Goal: Task Accomplishment & Management: Manage account settings

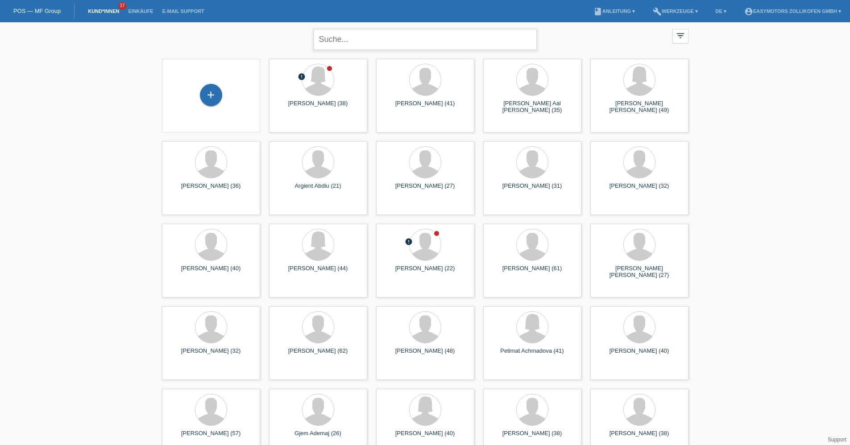
click at [354, 35] on input "text" at bounding box center [425, 39] width 223 height 21
type input "hete"
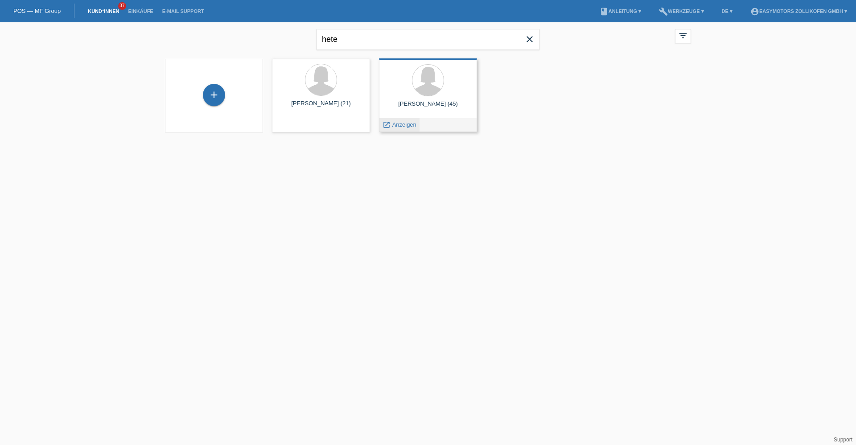
click at [402, 126] on span "Anzeigen" at bounding box center [404, 124] width 24 height 7
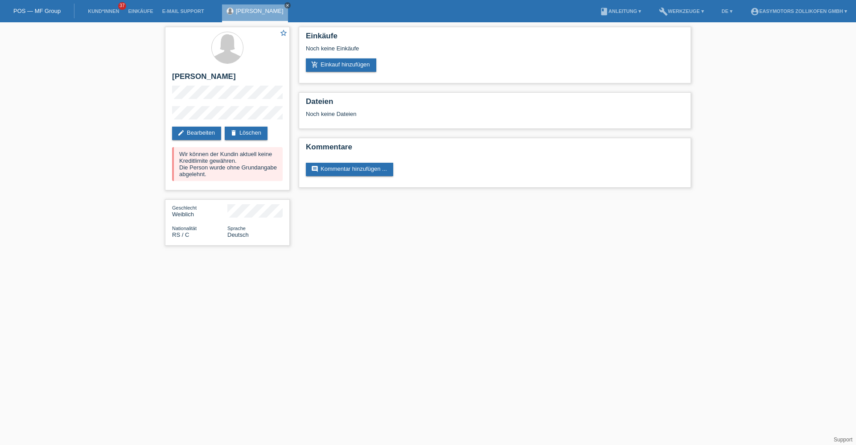
click at [286, 5] on icon "close" at bounding box center [287, 5] width 4 height 4
click at [136, 10] on link "Einkäufe" at bounding box center [141, 10] width 34 height 5
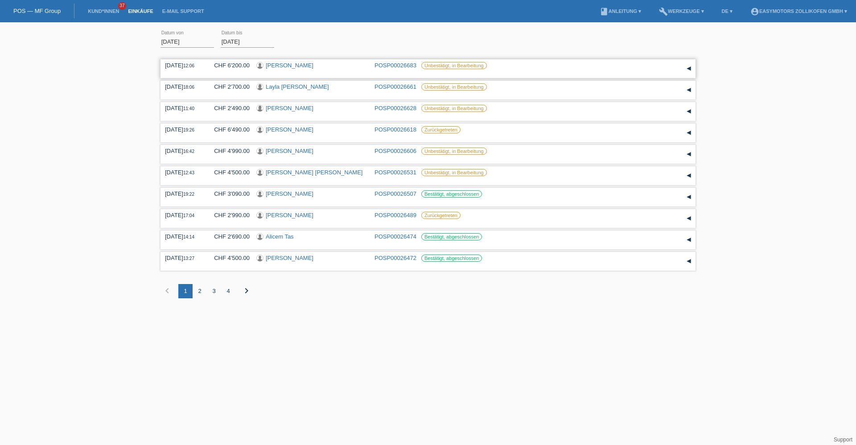
click at [285, 66] on link "Elia Borer" at bounding box center [290, 65] width 48 height 7
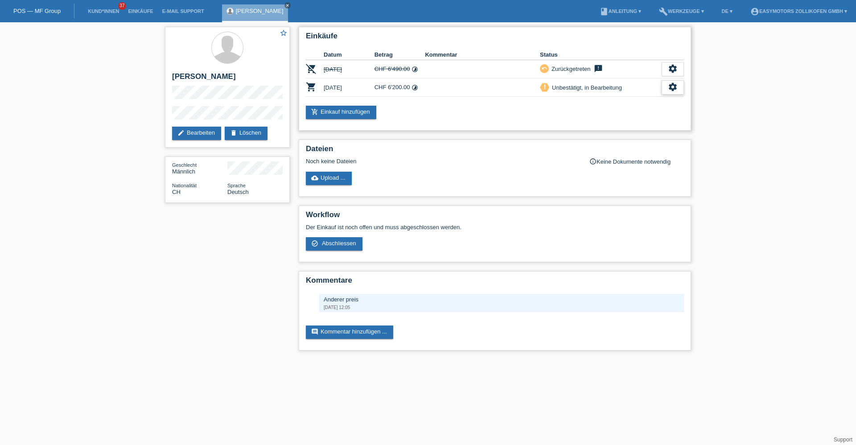
click at [669, 89] on icon "settings" at bounding box center [673, 87] width 10 height 10
click at [652, 102] on div "fullscreen Anzeigen" at bounding box center [627, 101] width 113 height 13
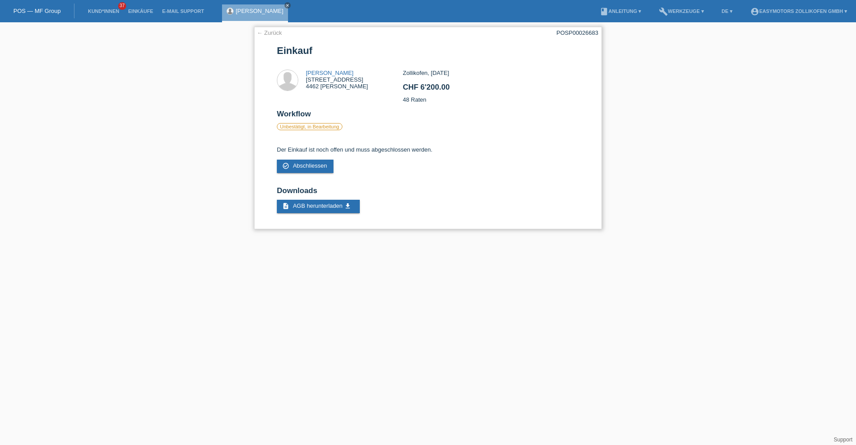
click at [275, 33] on link "← Zurück" at bounding box center [269, 32] width 25 height 7
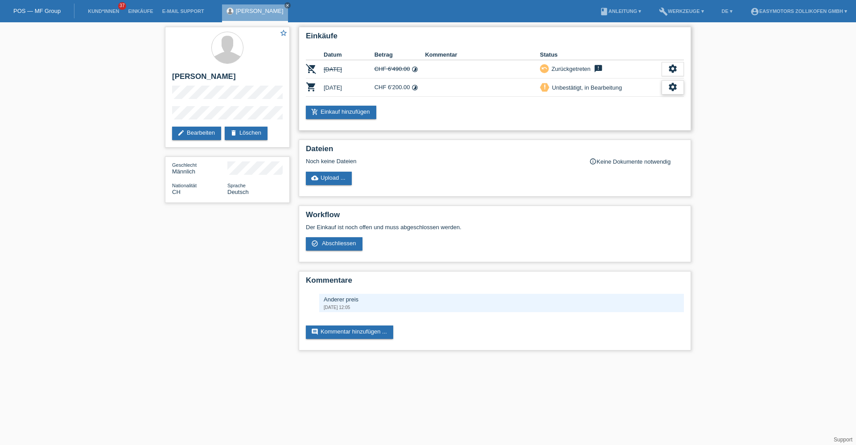
click at [668, 88] on icon "settings" at bounding box center [673, 87] width 10 height 10
click at [792, 85] on div "star_border [PERSON_NAME] edit Bearbeiten delete Löschen Geschlecht Männlich Na…" at bounding box center [428, 190] width 856 height 337
click at [705, 84] on div "star_border Elia Borer edit Bearbeiten delete Löschen Geschlecht Männlich Natio…" at bounding box center [428, 190] width 856 height 337
click at [519, 131] on div "Einkäufe Datum Betrag Kommentar Status remove_shopping_cart 25.08.2025 CHF 6'49…" at bounding box center [494, 190] width 401 height 337
click at [670, 91] on icon "settings" at bounding box center [673, 87] width 10 height 10
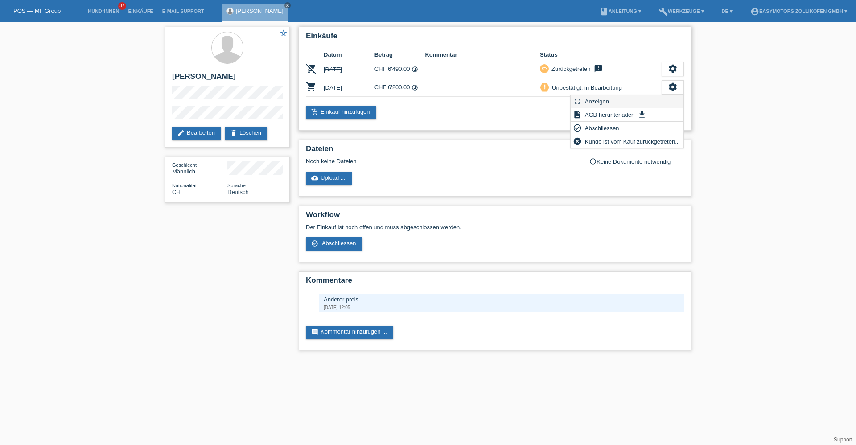
click at [647, 99] on div "fullscreen Anzeigen" at bounding box center [627, 101] width 113 height 13
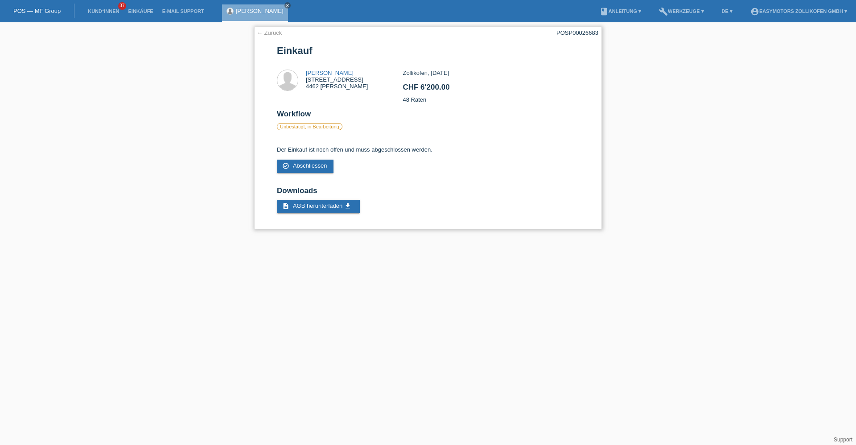
click at [276, 33] on link "← Zurück" at bounding box center [269, 32] width 25 height 7
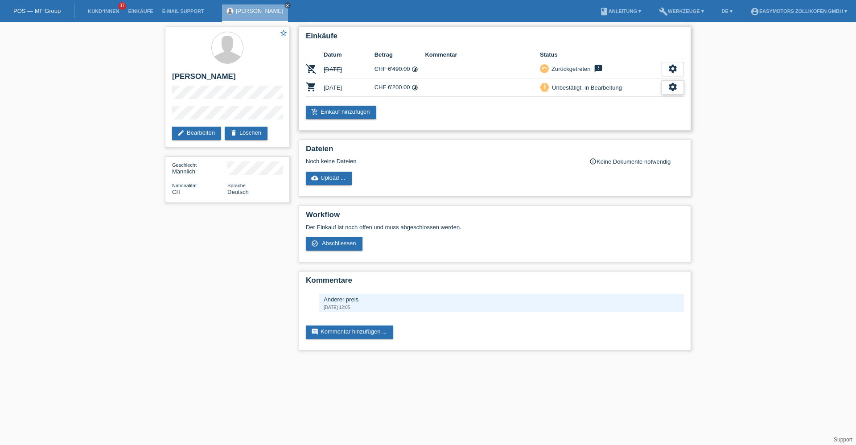
click at [680, 90] on div "settings" at bounding box center [673, 87] width 22 height 14
click at [638, 101] on div "fullscreen Anzeigen" at bounding box center [627, 101] width 113 height 13
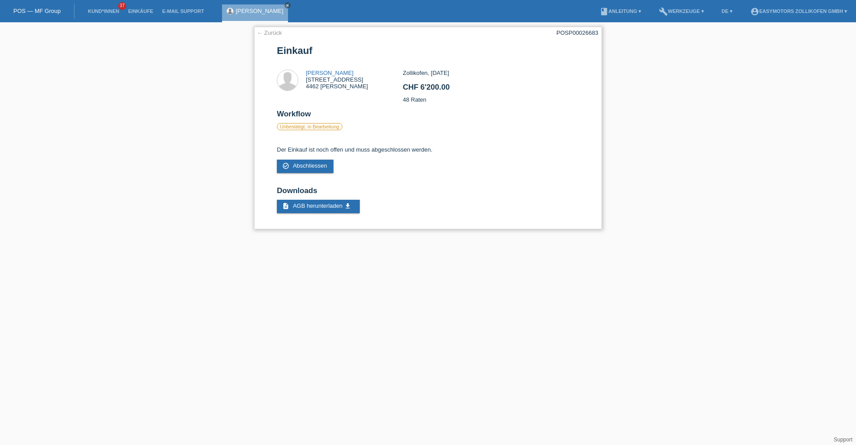
click at [268, 33] on link "← Zurück" at bounding box center [269, 32] width 25 height 7
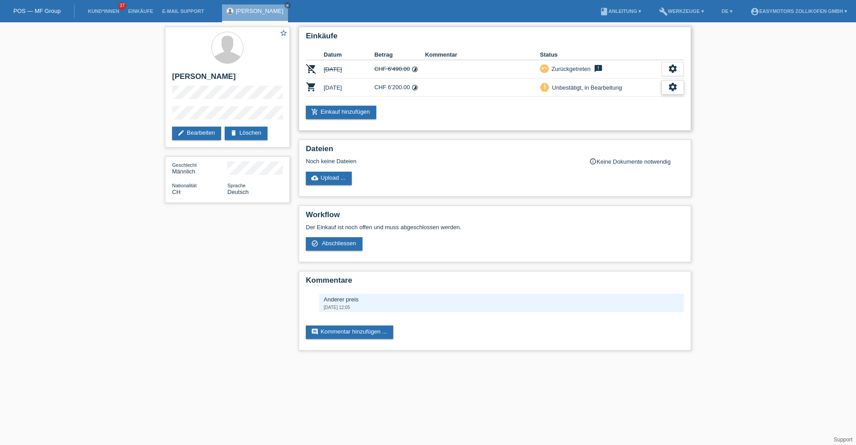
click at [662, 90] on div "settings" at bounding box center [673, 87] width 22 height 14
click at [618, 130] on span "Abschliessen" at bounding box center [602, 128] width 37 height 11
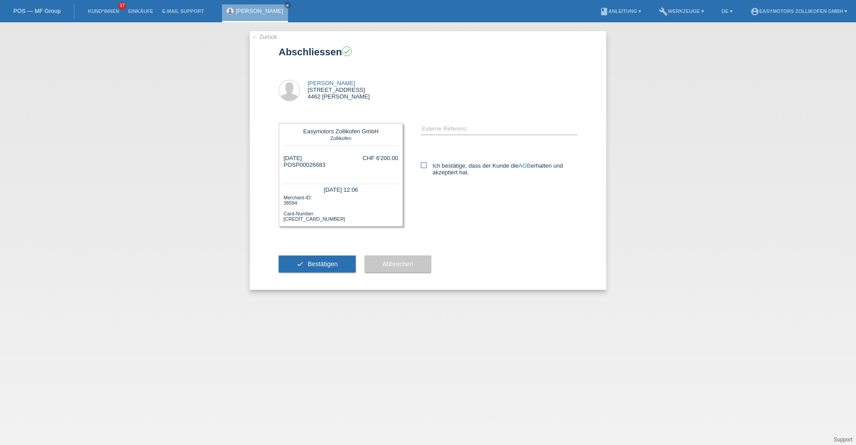
click at [450, 169] on label "Ich bestätige, dass der Kunde die AGB erhalten und akzeptiert hat." at bounding box center [499, 168] width 157 height 13
click at [427, 168] on input "Ich bestätige, dass der Kunde die AGB erhalten und akzeptiert hat." at bounding box center [424, 165] width 6 height 6
checkbox input "true"
click at [338, 268] on button "check Bestätigen" at bounding box center [317, 264] width 77 height 17
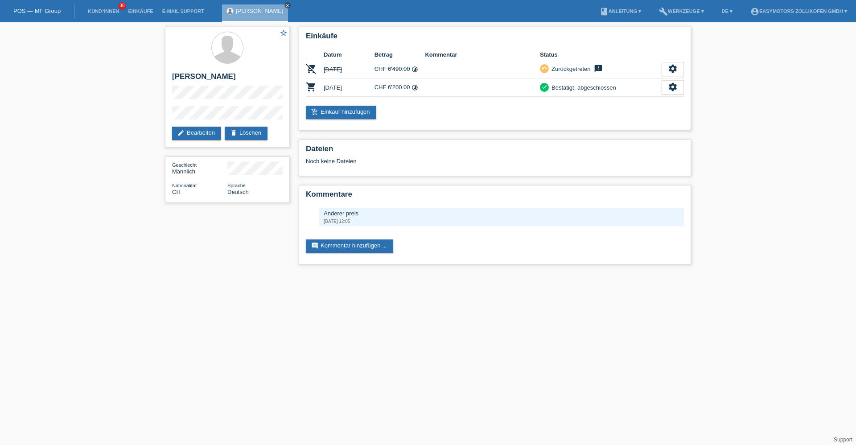
click at [285, 3] on link "close" at bounding box center [288, 5] width 6 height 6
click at [130, 10] on link "Einkäufe" at bounding box center [141, 10] width 34 height 5
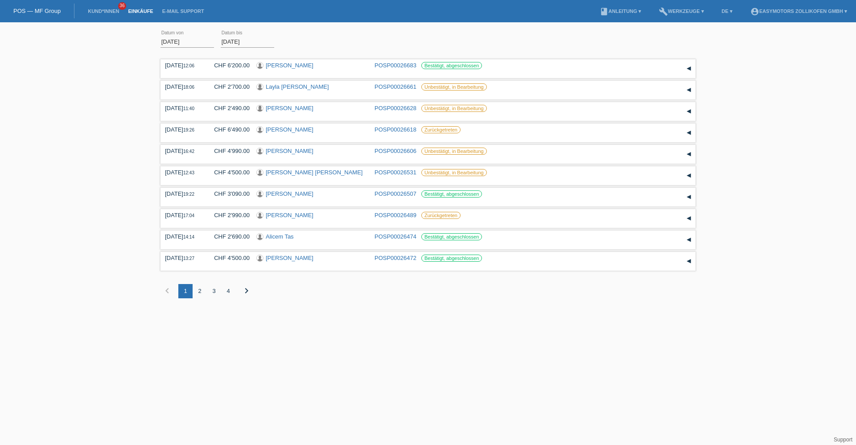
click at [201, 291] on div "2" at bounding box center [200, 291] width 14 height 14
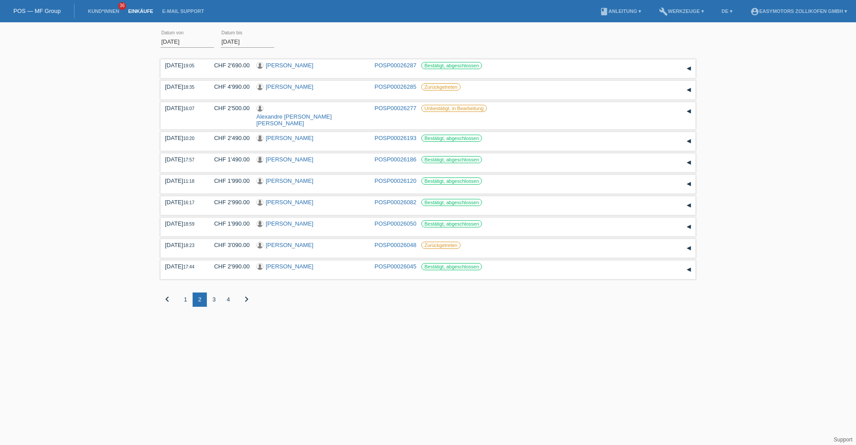
click at [228, 293] on div "4" at bounding box center [228, 300] width 14 height 14
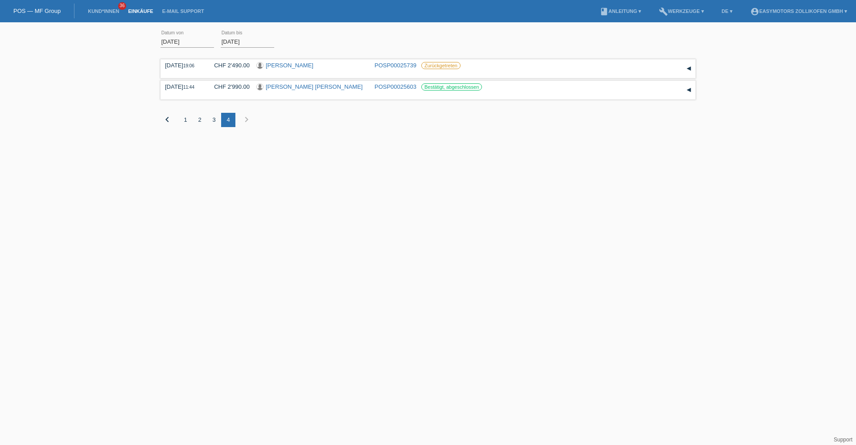
click at [213, 118] on div "3" at bounding box center [214, 120] width 14 height 14
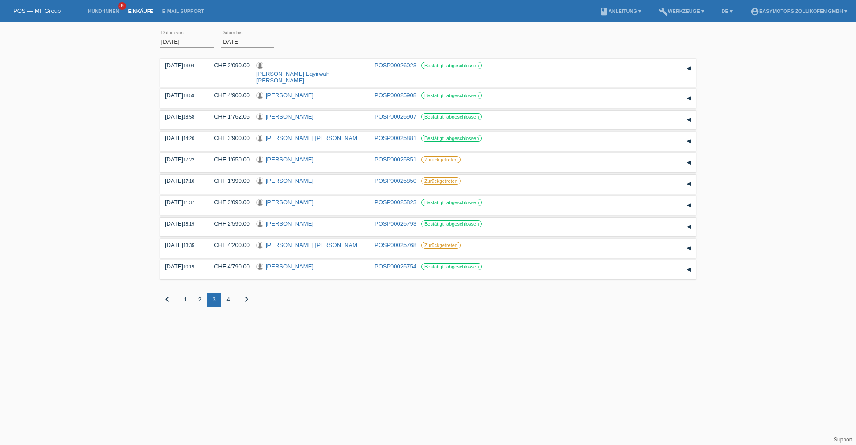
click at [199, 293] on div "2" at bounding box center [200, 300] width 14 height 14
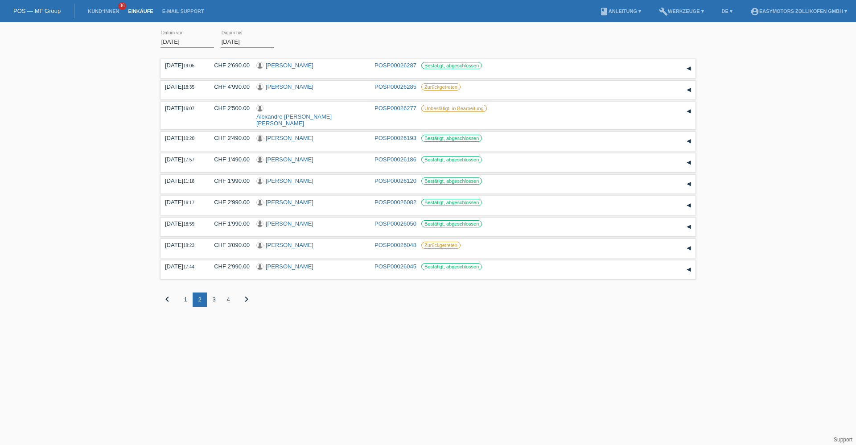
click at [184, 293] on div "1" at bounding box center [185, 300] width 14 height 14
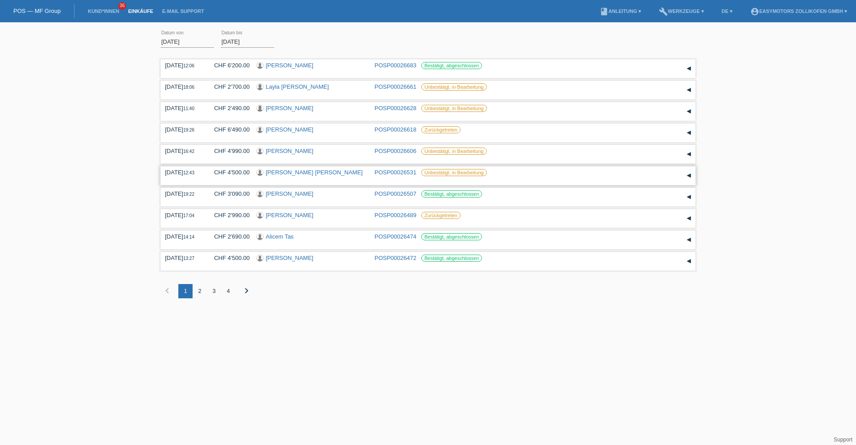
click at [328, 170] on link "Alexandre De Almeida Moreira" at bounding box center [314, 172] width 97 height 7
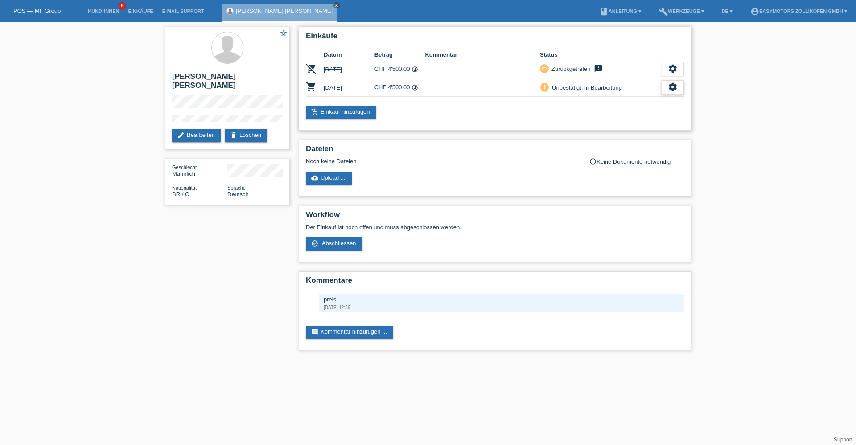
click at [664, 90] on div "settings" at bounding box center [673, 87] width 22 height 14
click at [606, 143] on span "Kunde ist vom Kauf zurückgetreten..." at bounding box center [633, 141] width 98 height 11
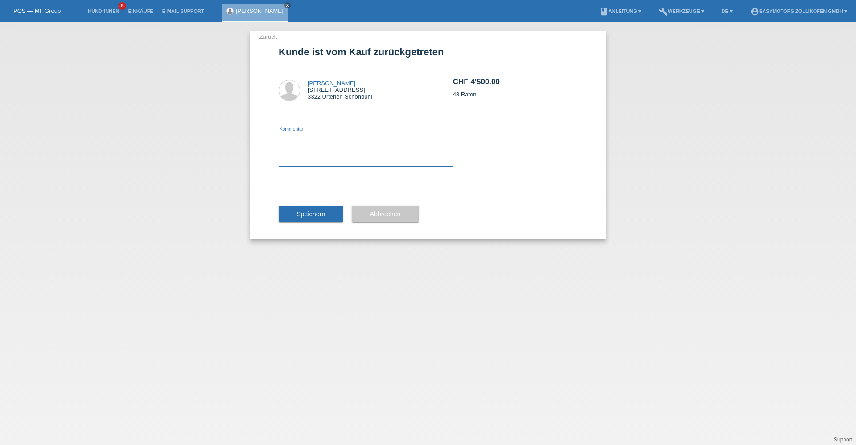
click at [356, 153] on textarea at bounding box center [366, 149] width 174 height 34
type textarea "Kunde weiterhin unschlüssig."
click at [324, 210] on button "Speichern" at bounding box center [311, 214] width 64 height 17
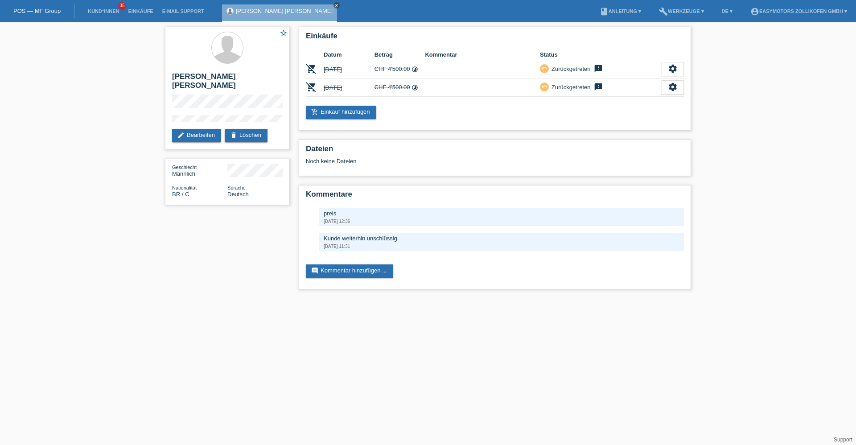
click at [334, 4] on link "close" at bounding box center [337, 5] width 6 height 6
click at [146, 11] on link "Einkäufe" at bounding box center [141, 10] width 34 height 5
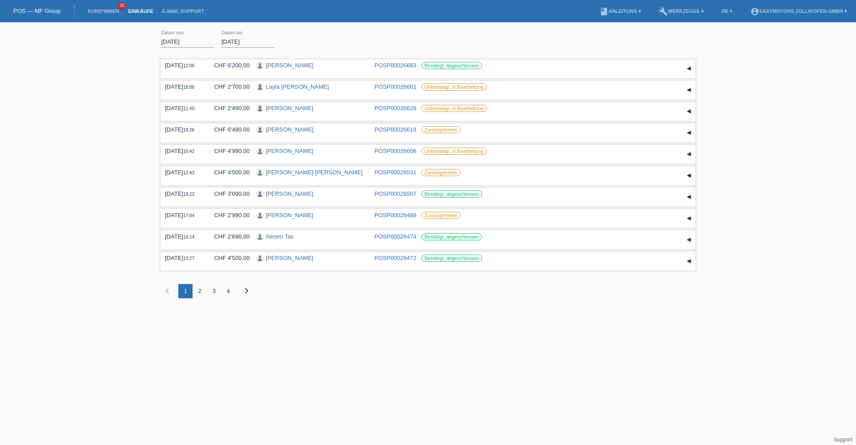
click at [49, 9] on link "POS — MF Group" at bounding box center [36, 11] width 47 height 7
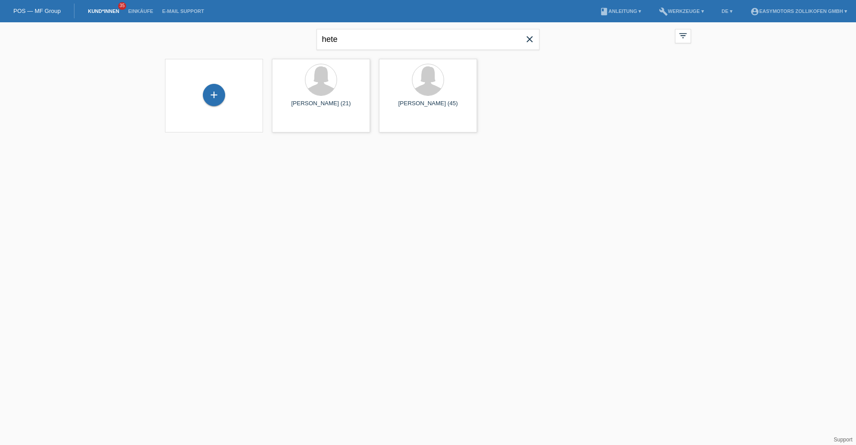
click at [534, 43] on icon "close" at bounding box center [529, 39] width 11 height 11
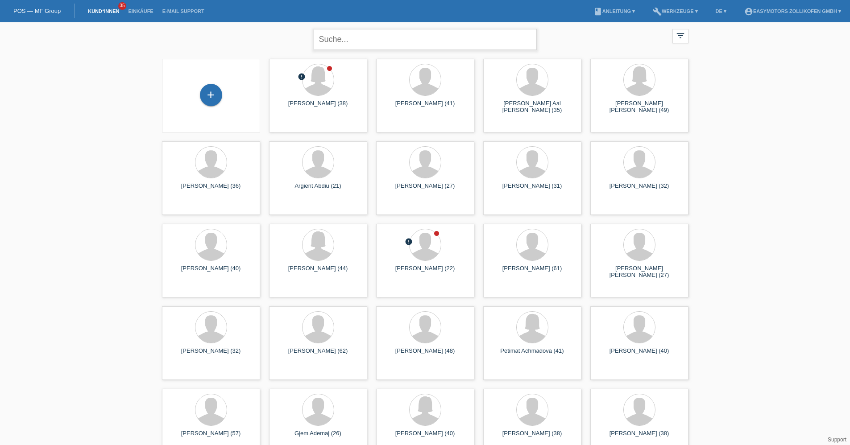
click at [415, 42] on input "text" at bounding box center [425, 39] width 223 height 21
type input "hete"
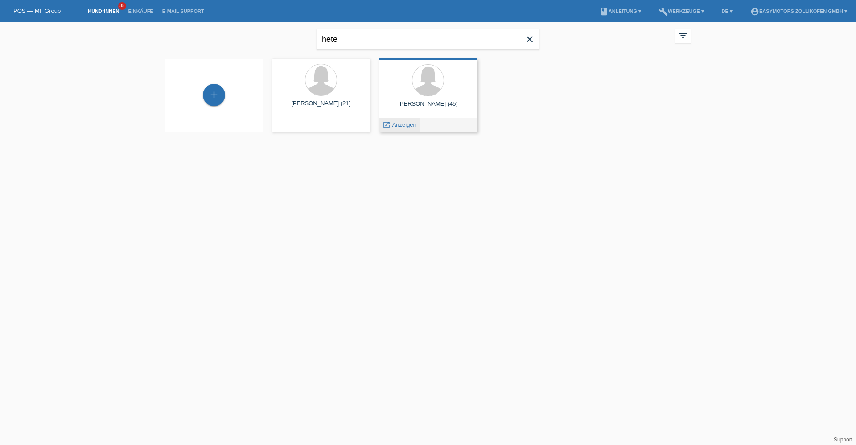
click at [402, 126] on span "Anzeigen" at bounding box center [404, 124] width 24 height 7
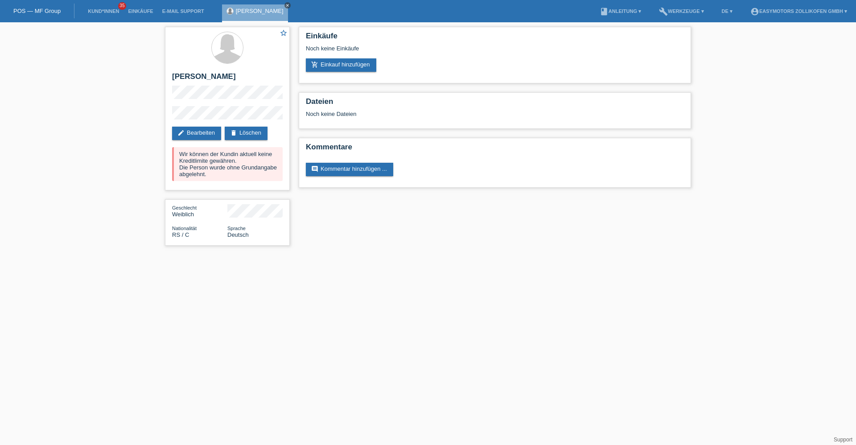
click at [286, 4] on icon "close" at bounding box center [287, 5] width 4 height 4
click at [21, 6] on div "POS — MF Group" at bounding box center [37, 11] width 74 height 15
click at [26, 11] on link "POS — MF Group" at bounding box center [36, 11] width 47 height 7
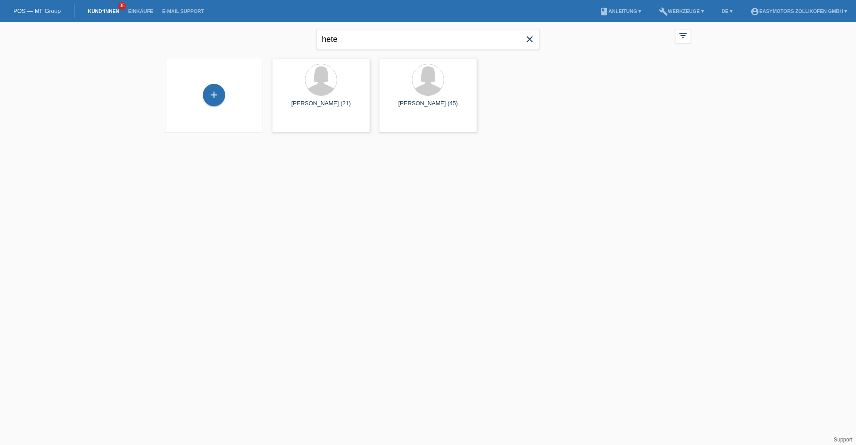
click at [530, 40] on icon "close" at bounding box center [529, 39] width 11 height 11
